Goal: Task Accomplishment & Management: Manage account settings

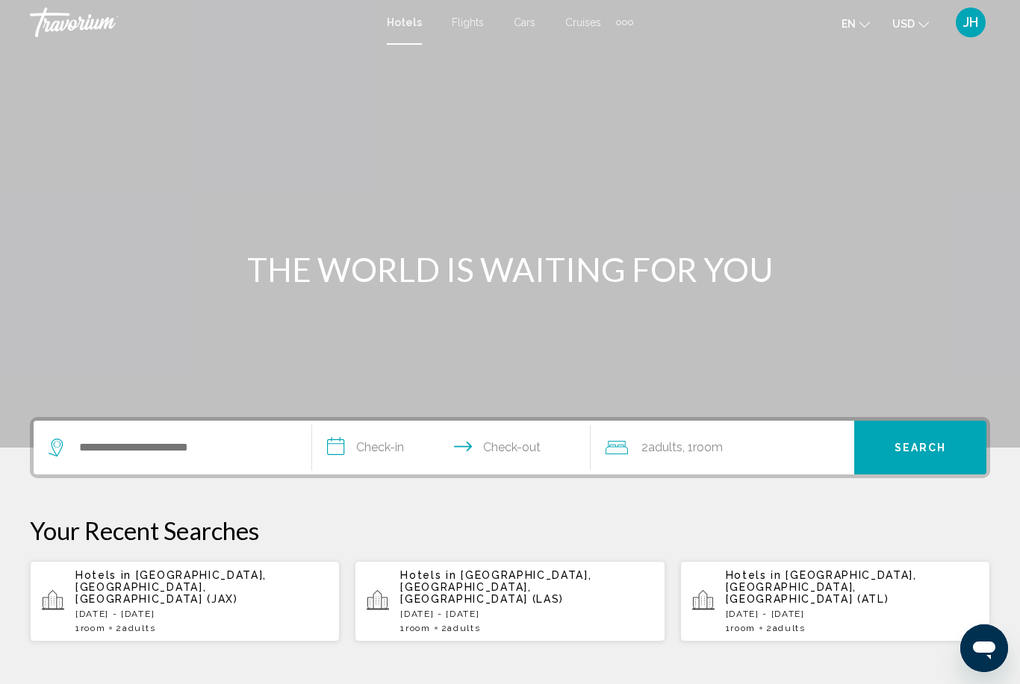
click at [988, 28] on button "JH" at bounding box center [970, 22] width 39 height 31
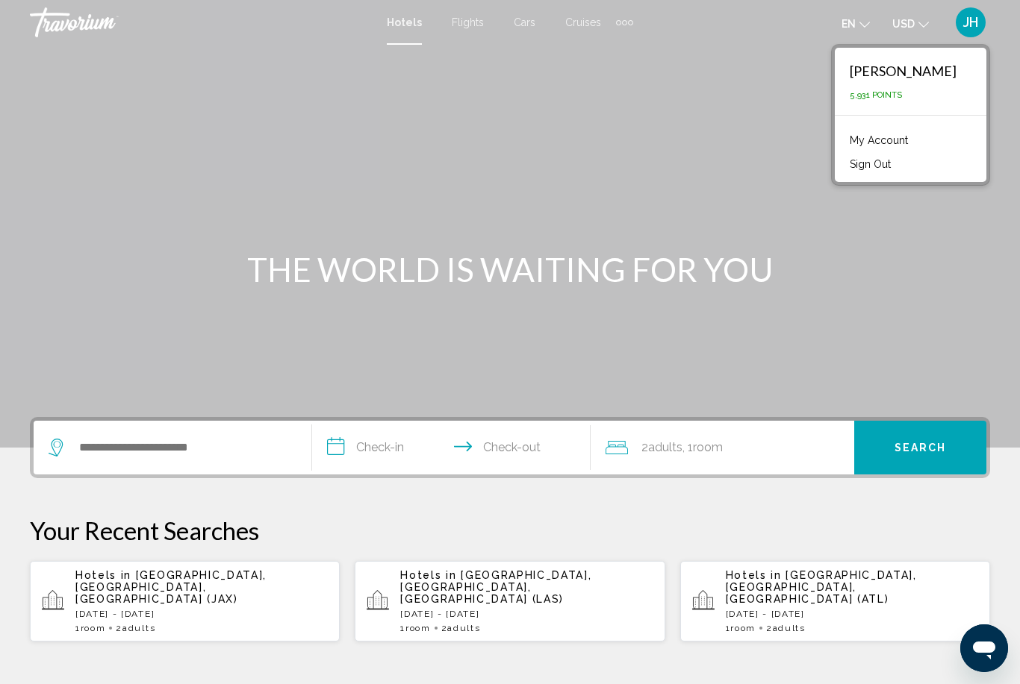
click at [896, 142] on link "My Account" at bounding box center [878, 140] width 73 height 19
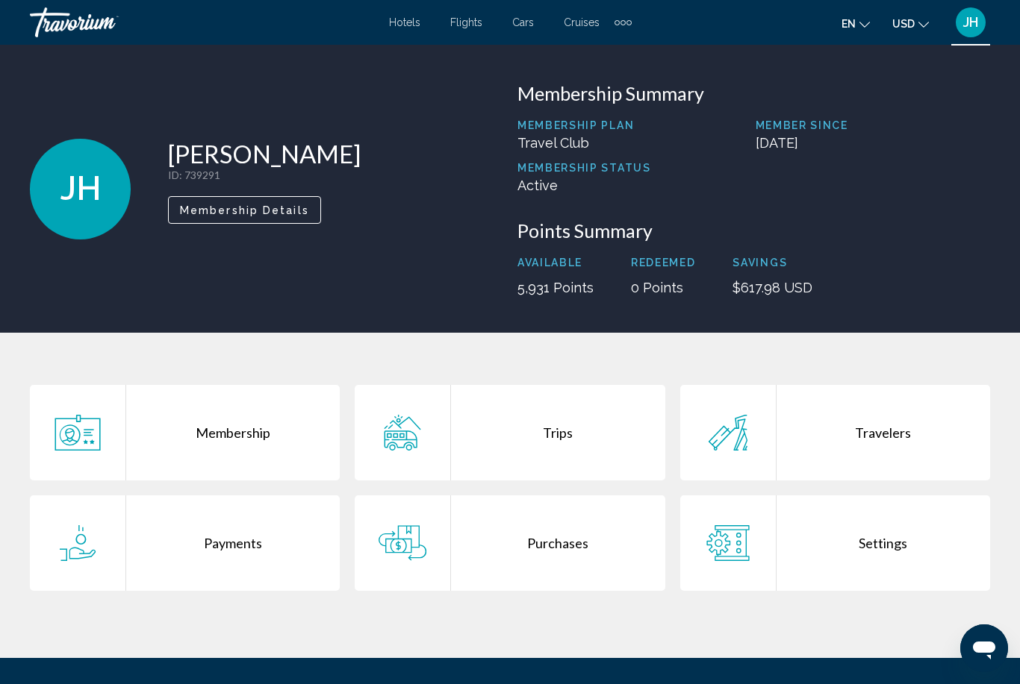
click at [575, 543] on div "Purchases" at bounding box center [557, 544] width 213 height 96
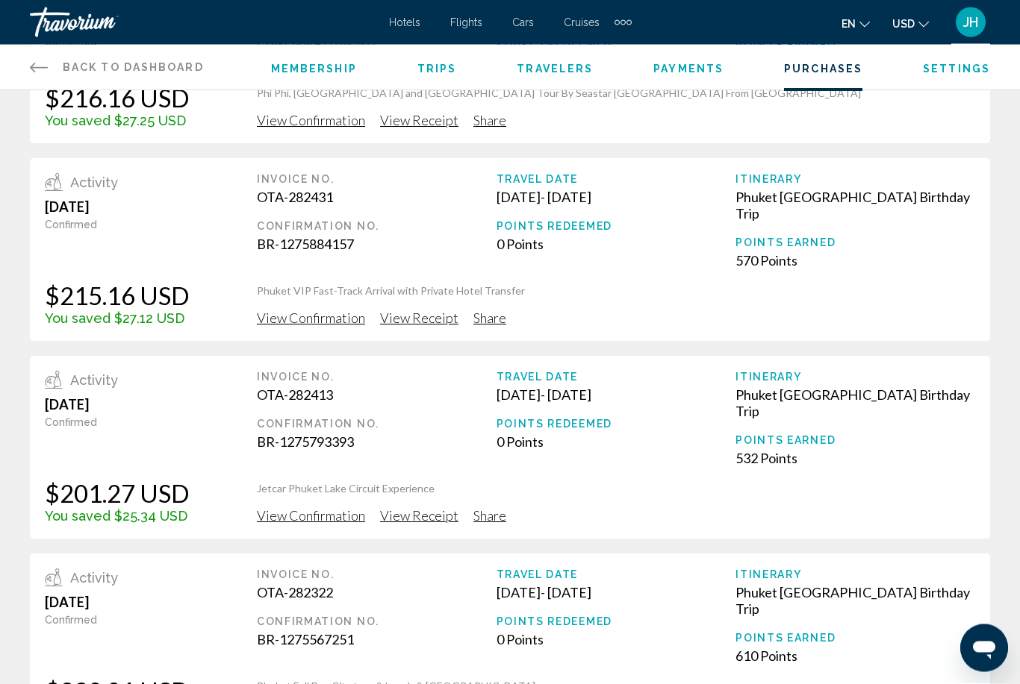
scroll to position [313, 0]
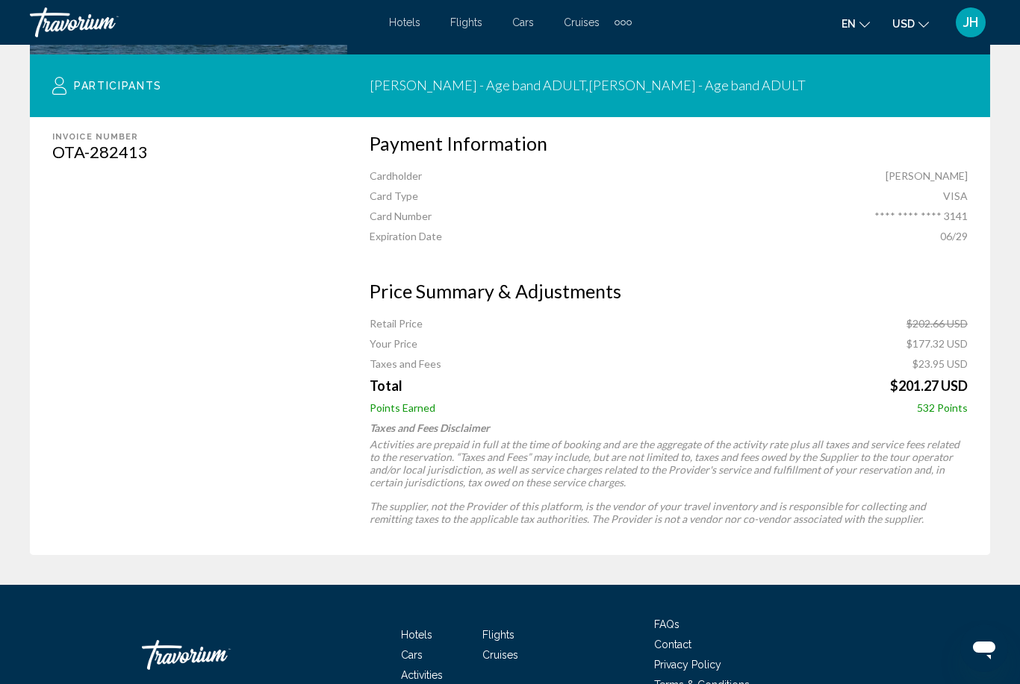
scroll to position [509, 0]
